Goal: Use online tool/utility: Use online tool/utility

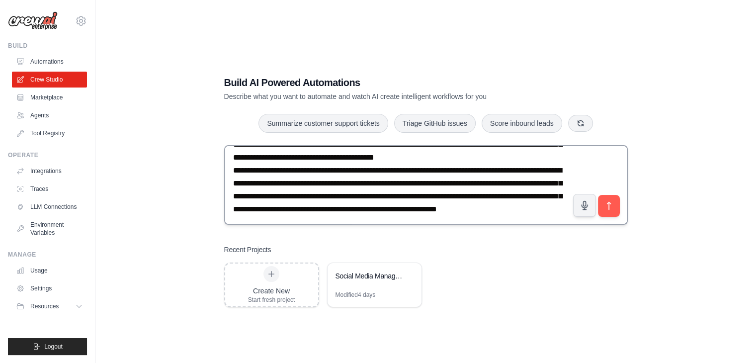
scroll to position [300, 0]
click at [615, 206] on button "submit" at bounding box center [608, 205] width 23 height 23
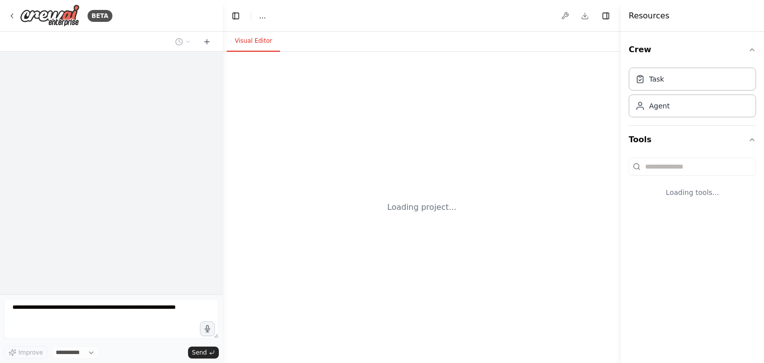
select select "****"
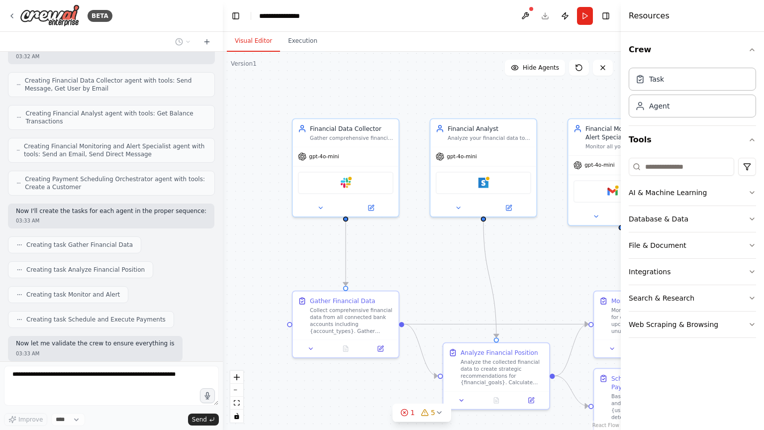
scroll to position [644, 0]
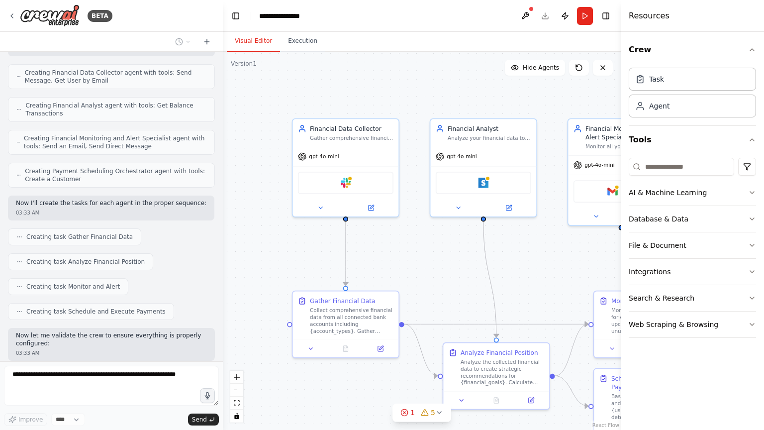
click at [416, 226] on div ".deletable-edge-delete-btn { width: 20px; height: 20px; border: 0px solid #ffff…" at bounding box center [422, 241] width 398 height 378
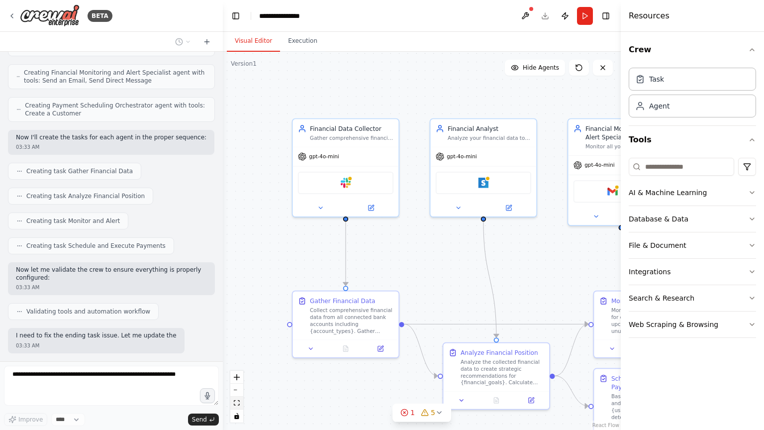
scroll to position [718, 0]
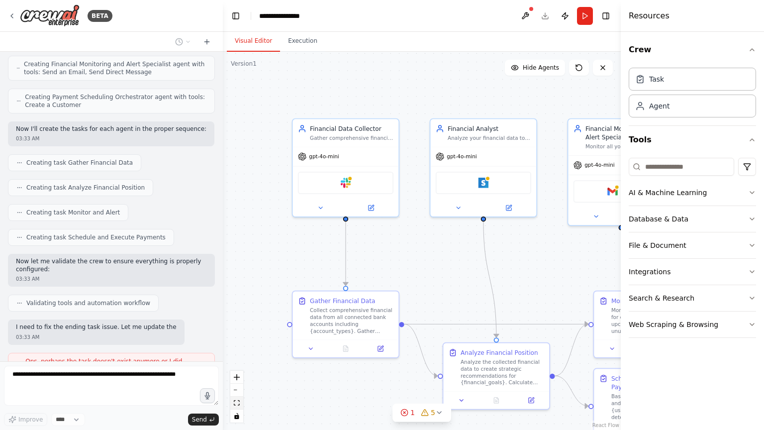
drag, startPoint x: 416, startPoint y: 226, endPoint x: 239, endPoint y: 404, distance: 251.0
click at [239, 362] on icon "fit view" at bounding box center [237, 402] width 6 height 5
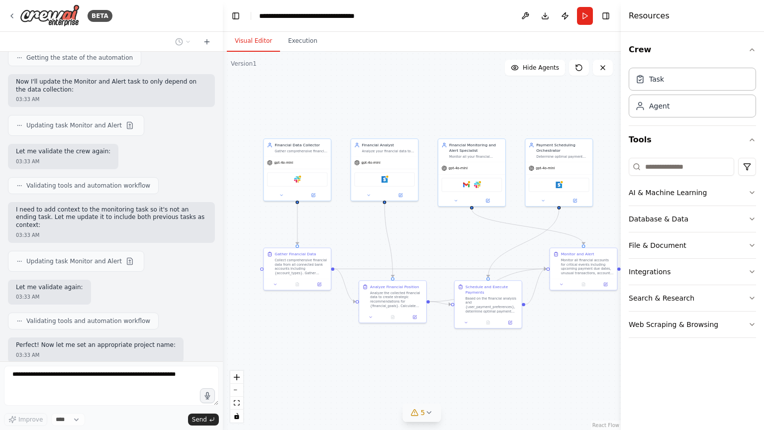
scroll to position [1088, 0]
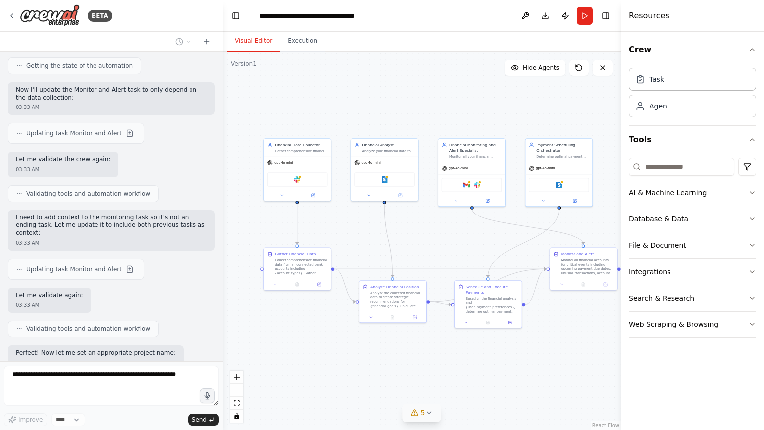
click at [430, 362] on icon at bounding box center [429, 412] width 8 height 8
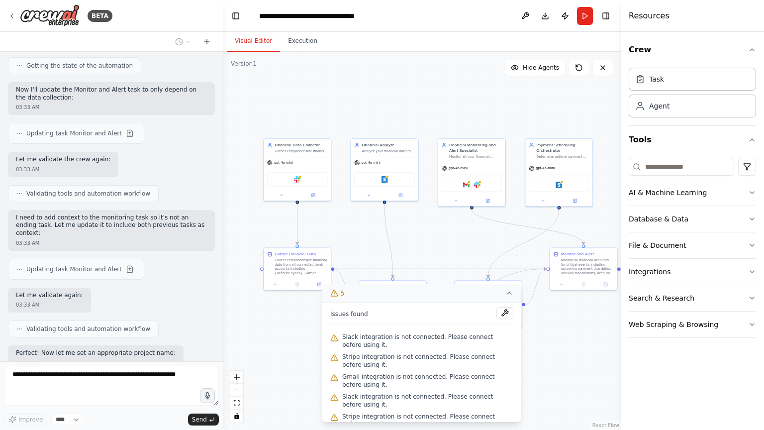
scroll to position [11, 0]
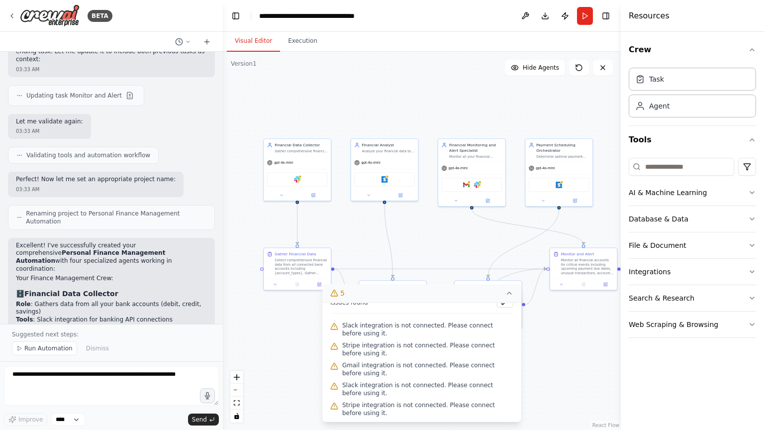
click at [290, 348] on div ".deletable-edge-delete-btn { width: 20px; height: 20px; border: 0px solid #ffff…" at bounding box center [422, 241] width 398 height 378
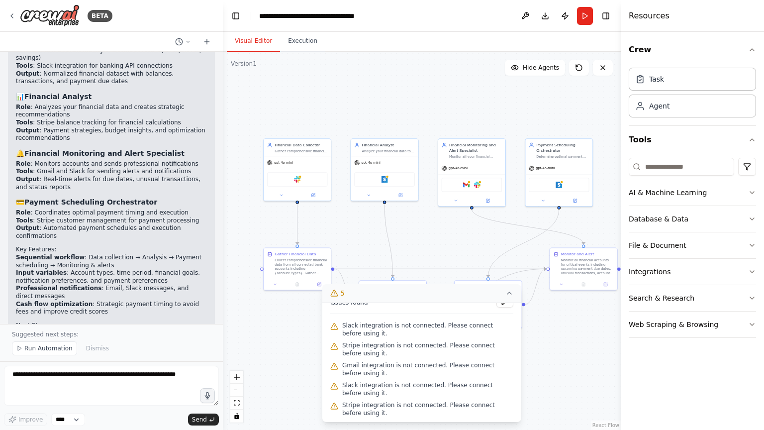
scroll to position [1523, 0]
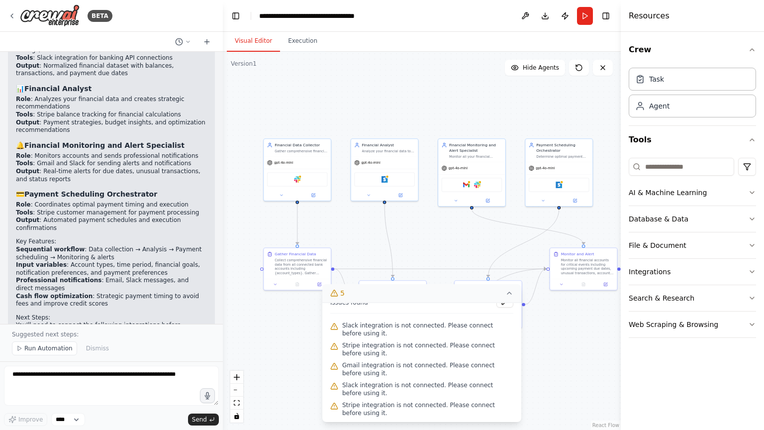
click at [288, 356] on div ".deletable-edge-delete-btn { width: 20px; height: 20px; border: 0px solid #ffff…" at bounding box center [422, 241] width 398 height 378
click at [509, 299] on button "5" at bounding box center [421, 293] width 199 height 18
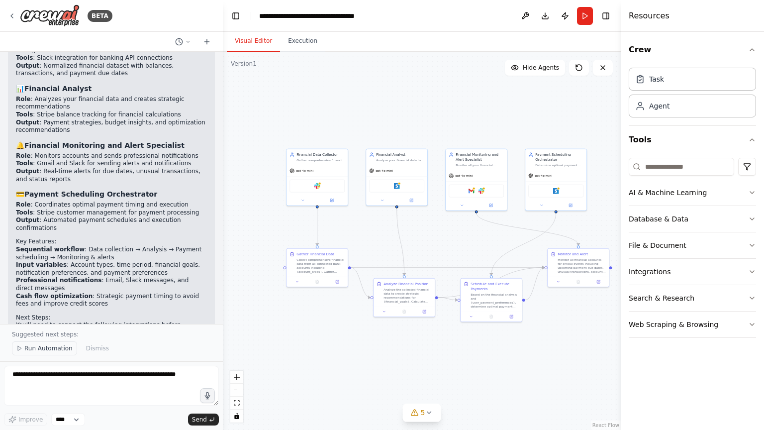
click at [49, 351] on span "Run Automation" at bounding box center [48, 348] width 48 height 8
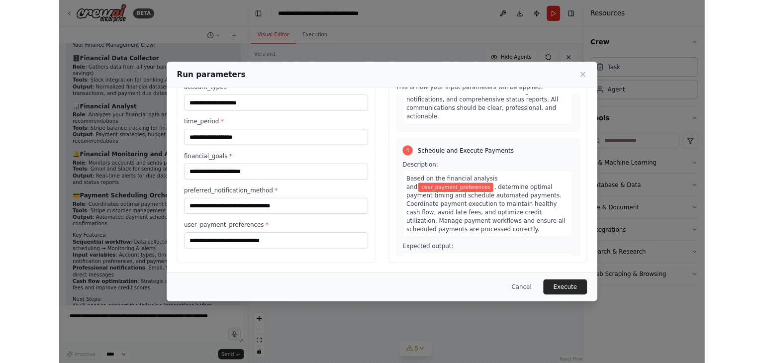
scroll to position [668, 0]
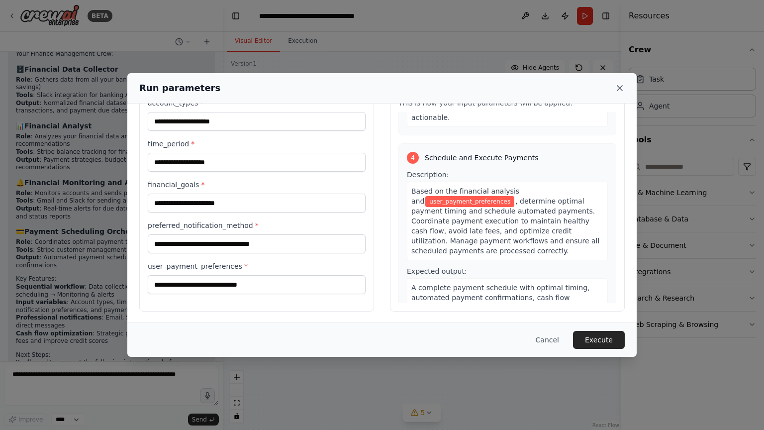
click at [620, 88] on icon at bounding box center [620, 88] width 10 height 10
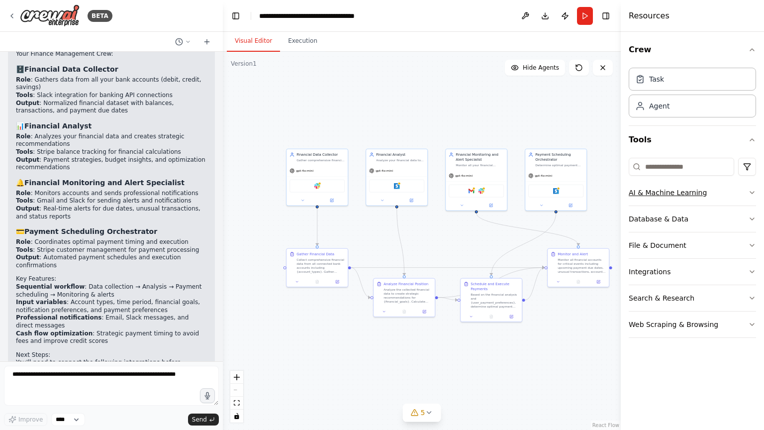
click at [749, 192] on icon "button" at bounding box center [752, 192] width 8 height 8
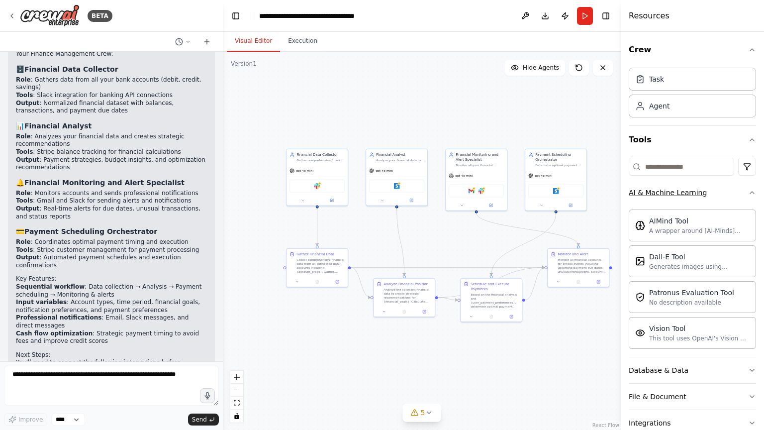
click at [749, 192] on div "Crew Task Agent Tools AI & Machine Learning AIMind Tool A wrapper around [AI-Mi…" at bounding box center [691, 231] width 143 height 398
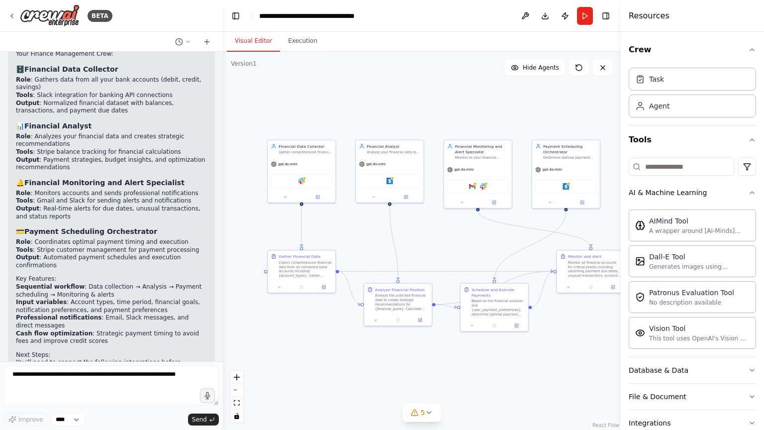
click at [462, 232] on div ".deletable-edge-delete-btn { width: 20px; height: 20px; border: 0px solid #ffff…" at bounding box center [422, 241] width 398 height 378
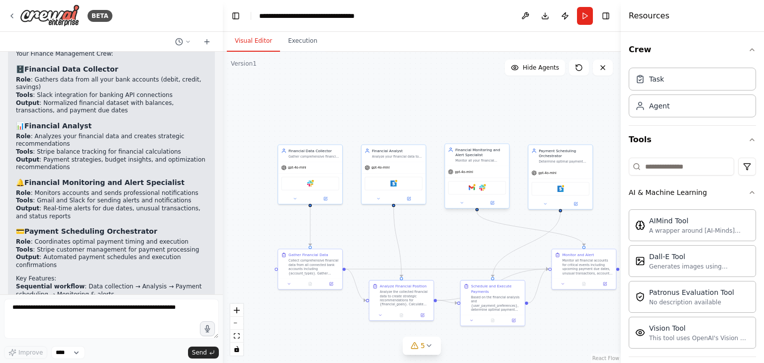
scroll to position [1523, 0]
